Goal: Transaction & Acquisition: Book appointment/travel/reservation

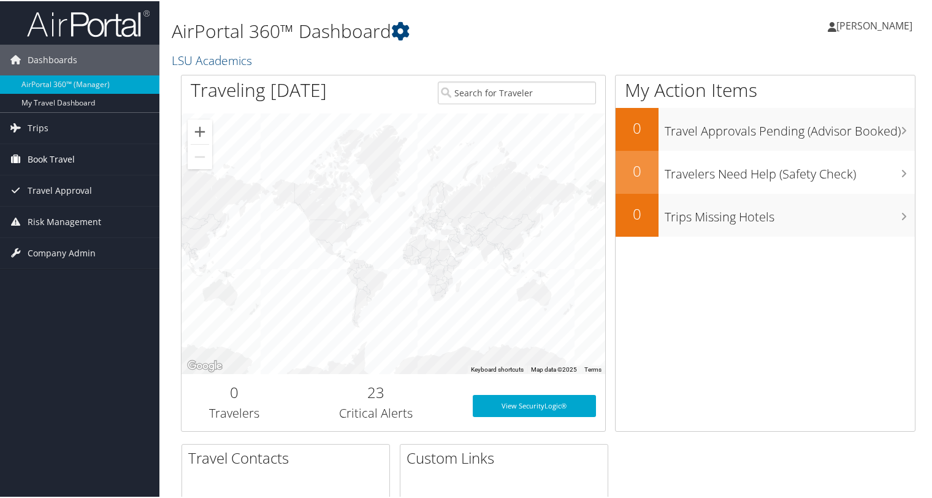
click at [66, 159] on span "Book Travel" at bounding box center [51, 158] width 47 height 31
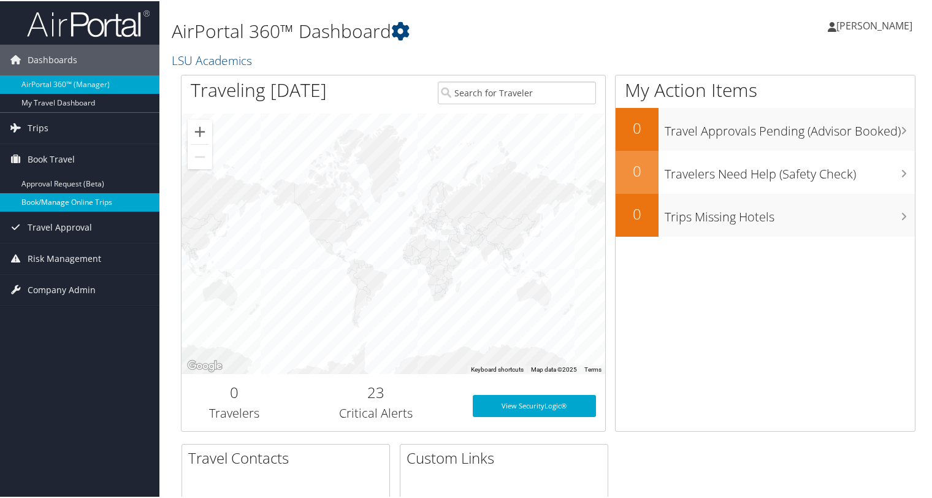
click at [59, 199] on link "Book/Manage Online Trips" at bounding box center [79, 201] width 159 height 18
